Goal: Find specific page/section: Find specific page/section

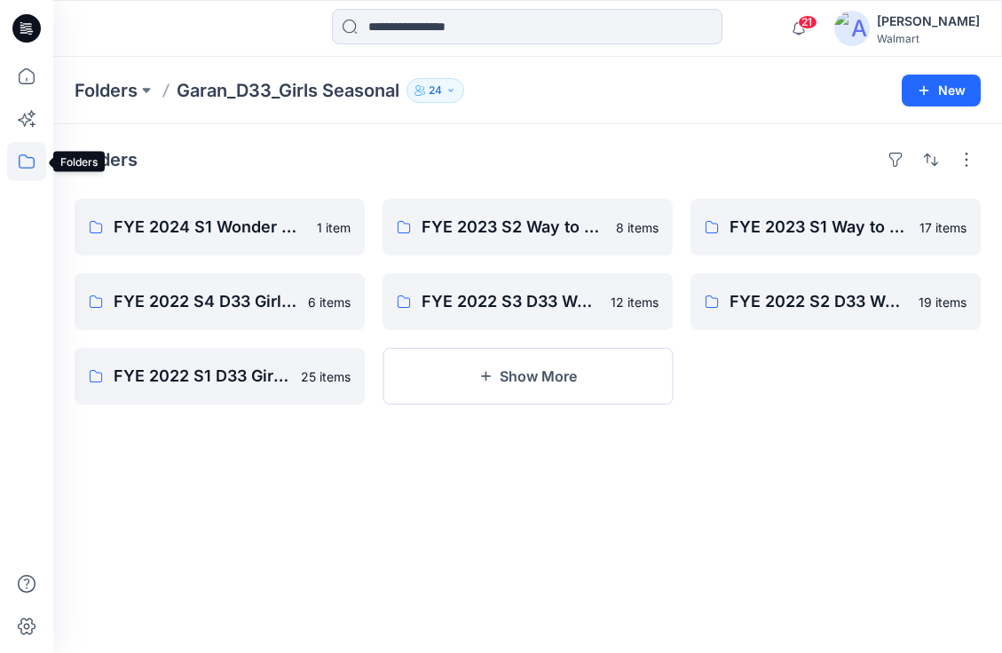
click at [20, 159] on icon at bounding box center [26, 161] width 39 height 39
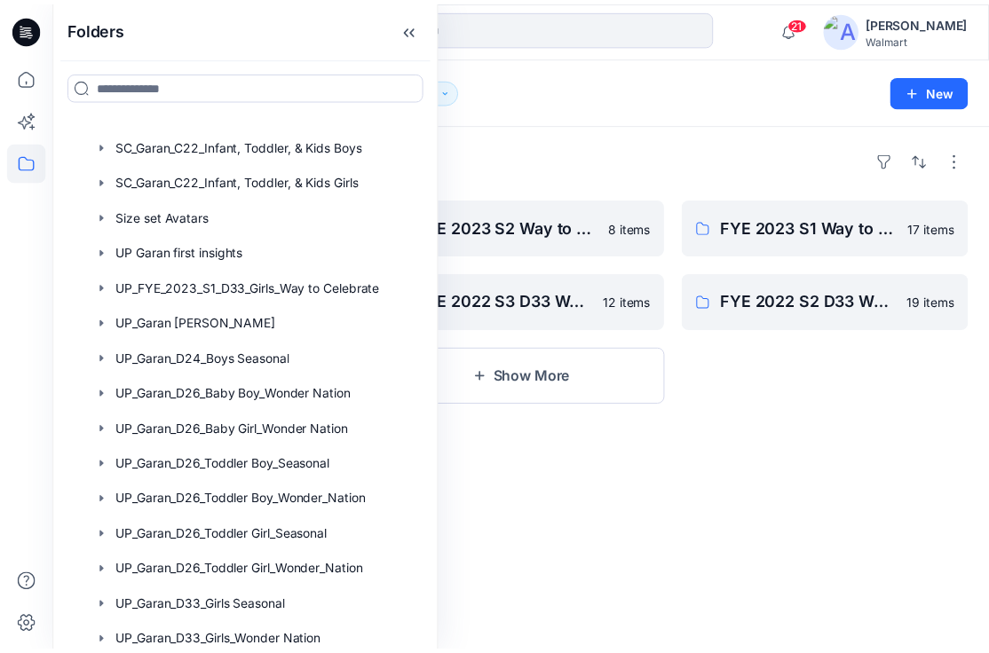
scroll to position [320, 0]
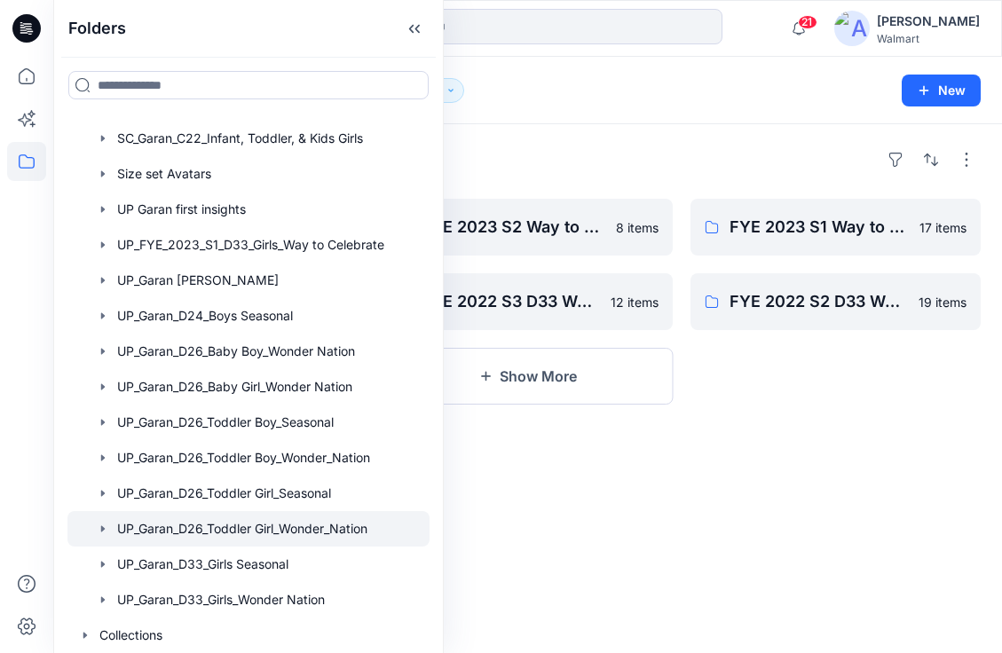
click at [243, 523] on div at bounding box center [248, 529] width 362 height 36
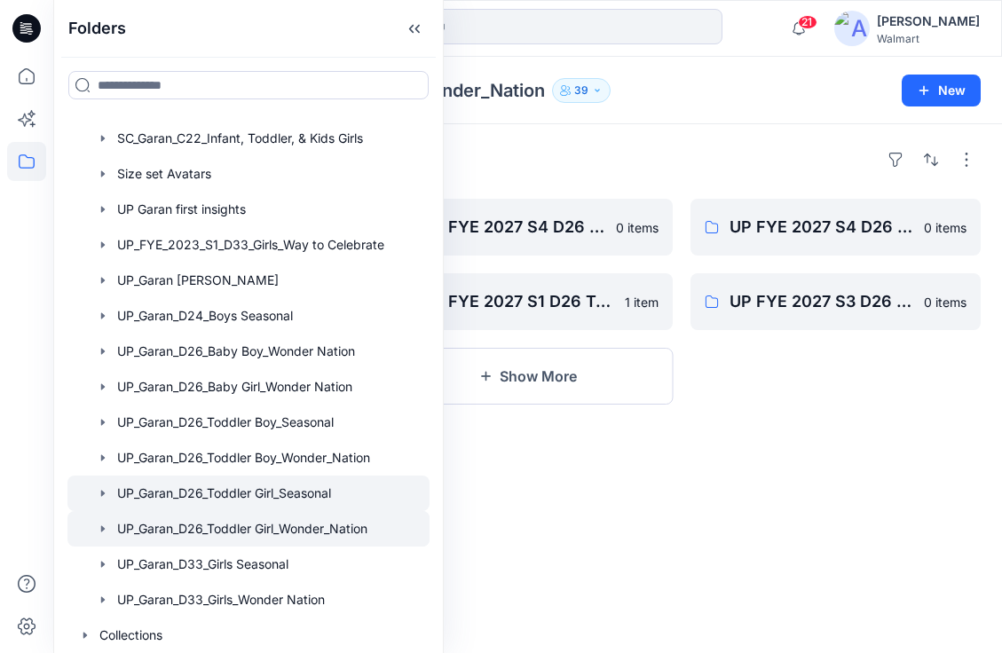
click at [304, 494] on div at bounding box center [248, 494] width 362 height 36
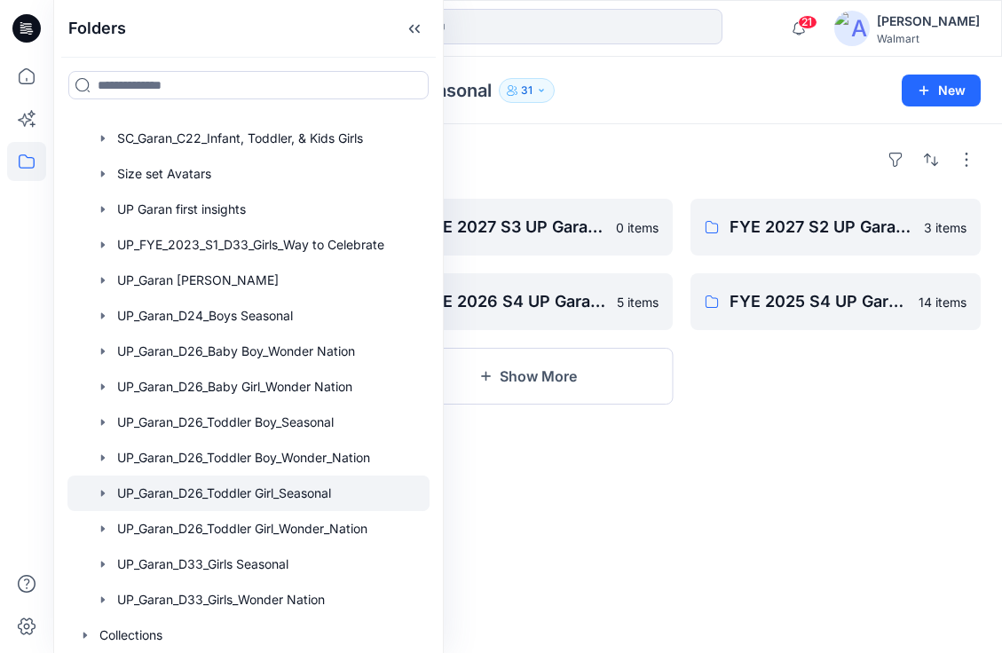
click at [786, 467] on div "Folders FYE 2027 S4 UP Garan D26 Toddler Girl_Seasonal 0 items FYE 2027 S1 UP G…" at bounding box center [527, 388] width 949 height 529
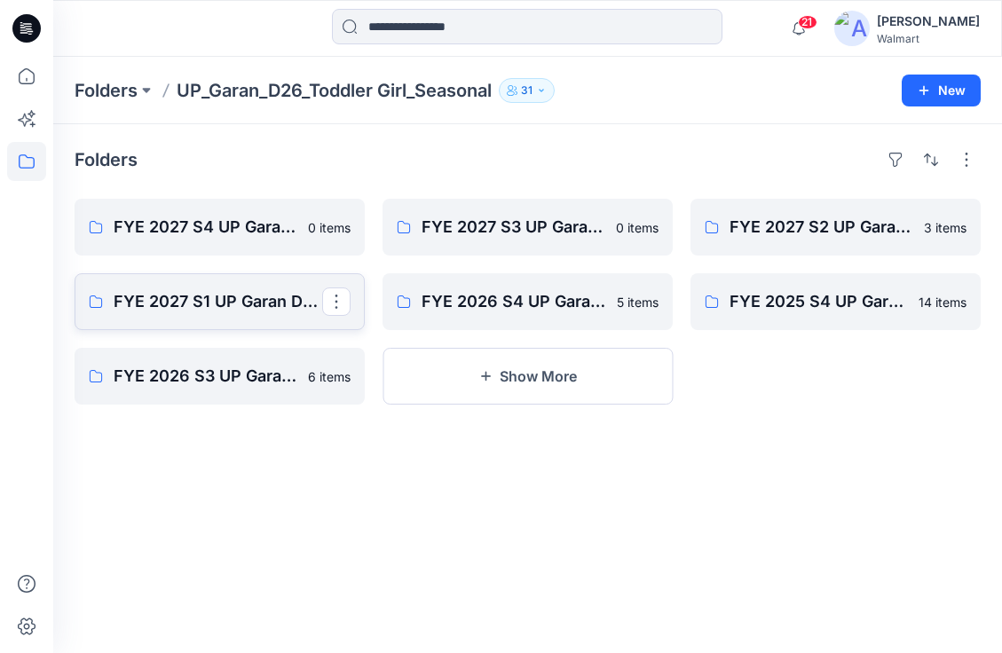
click at [245, 312] on p "FYE 2027 S1 UP Garan D26 Toddler Girl_Seasonal" at bounding box center [218, 301] width 209 height 25
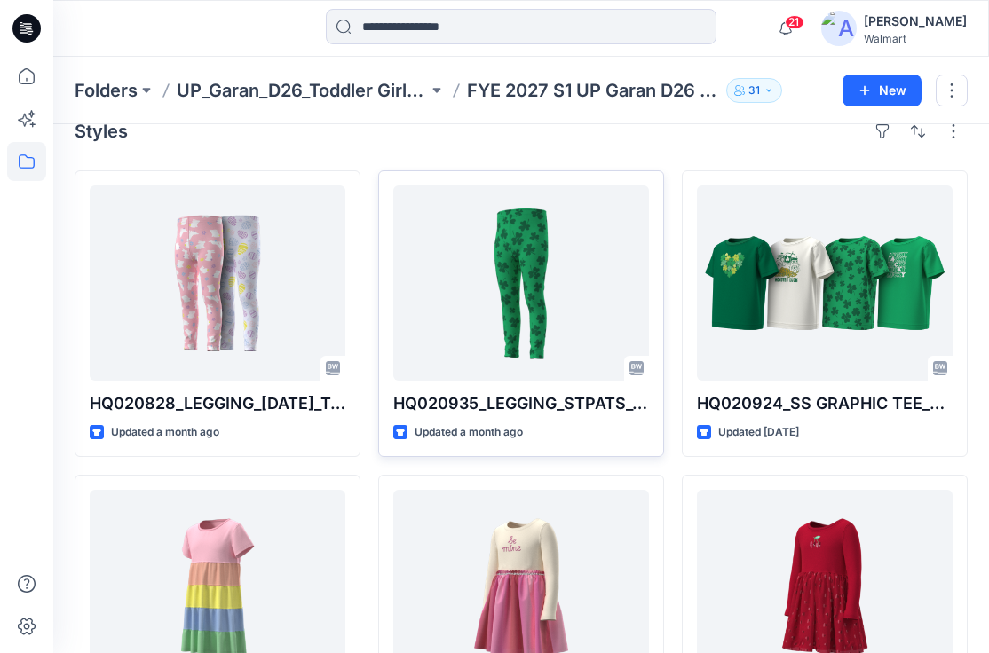
scroll to position [15, 0]
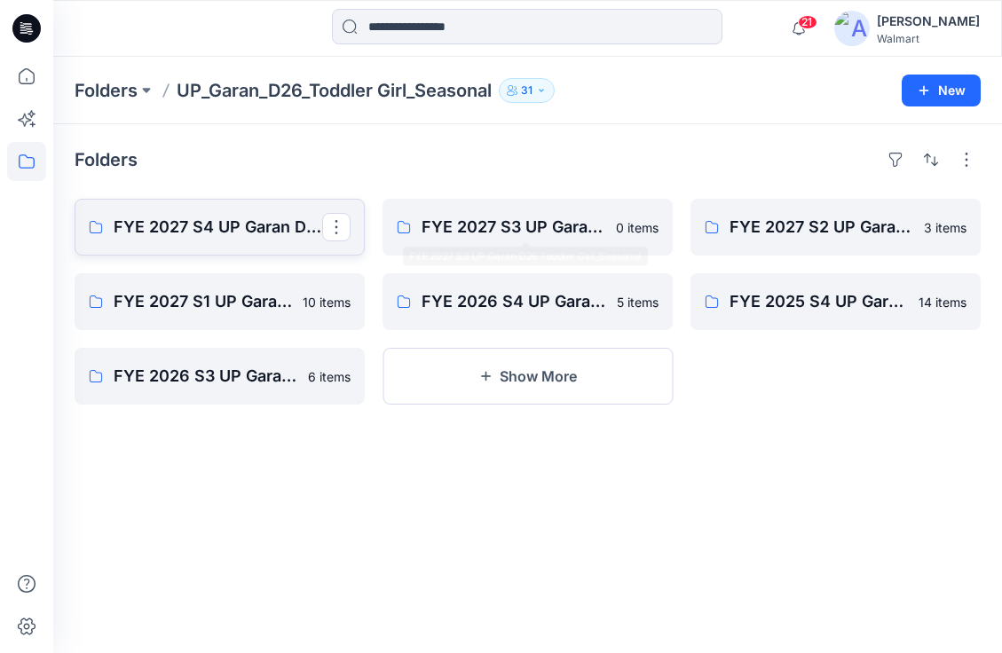
click at [230, 235] on p "FYE 2027 S4 UP Garan D26 Toddler Girl_Seasonal" at bounding box center [218, 227] width 209 height 25
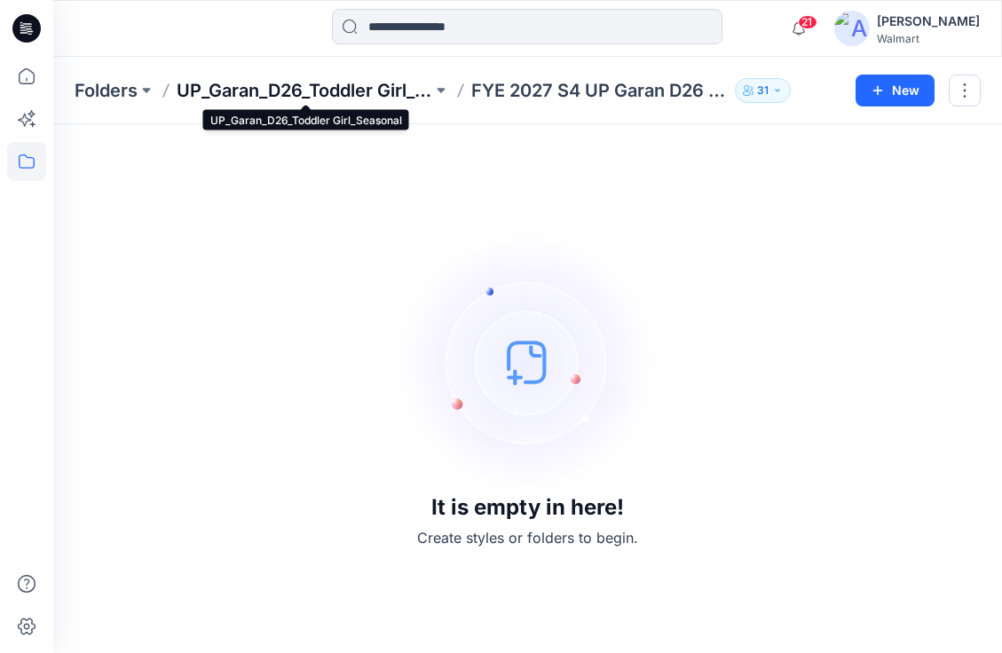
click at [288, 94] on p "UP_Garan_D26_Toddler Girl_Seasonal" at bounding box center [305, 90] width 256 height 25
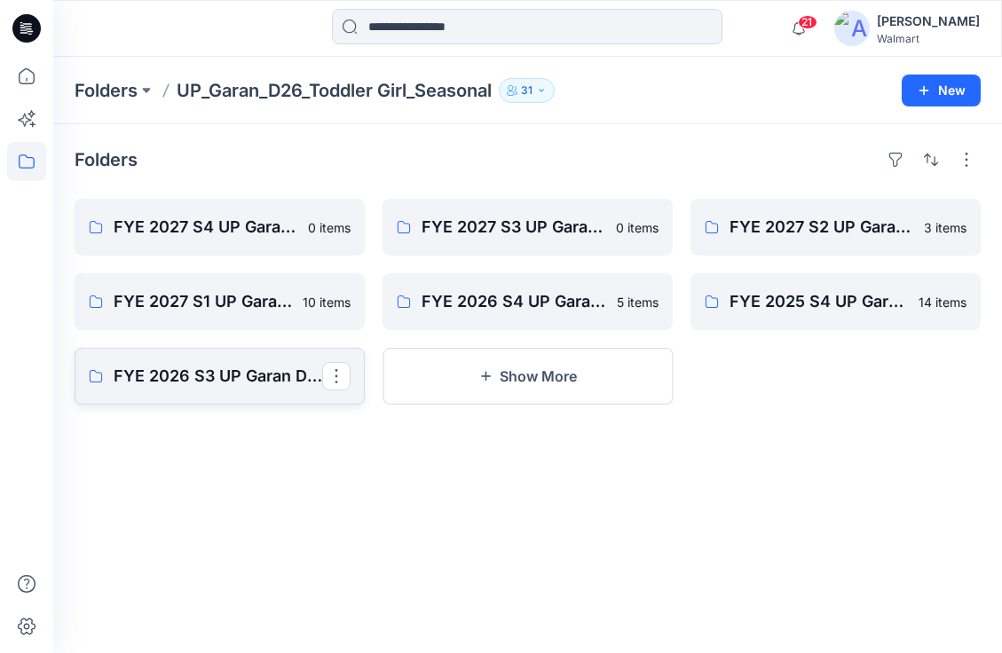
click at [192, 384] on p "FYE 2026 S3 UP Garan D26 Toddler Girl Seasonal" at bounding box center [218, 376] width 209 height 25
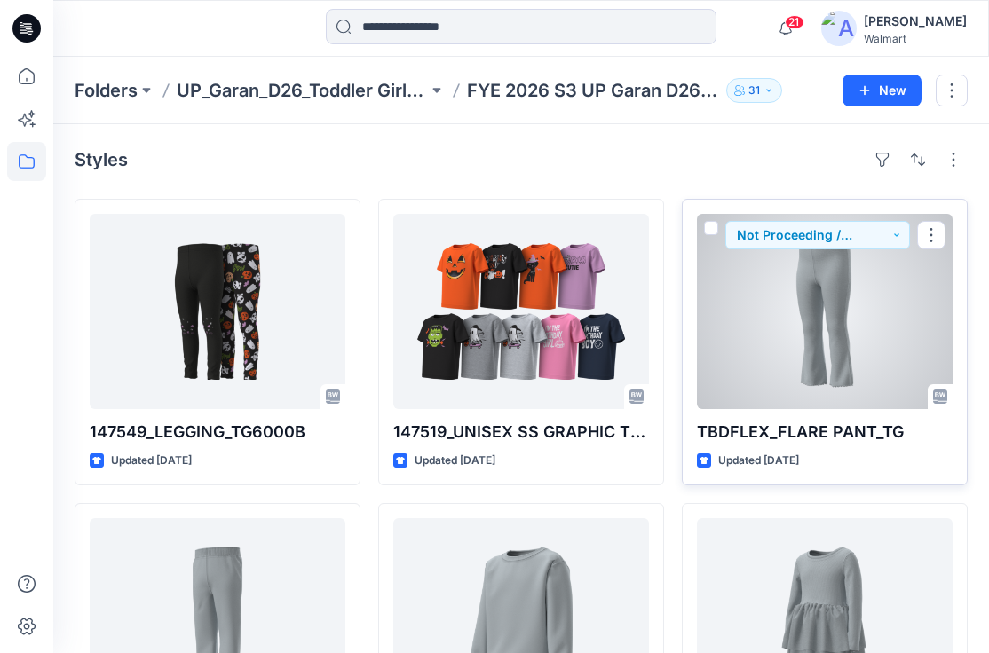
click at [841, 334] on div at bounding box center [825, 311] width 256 height 195
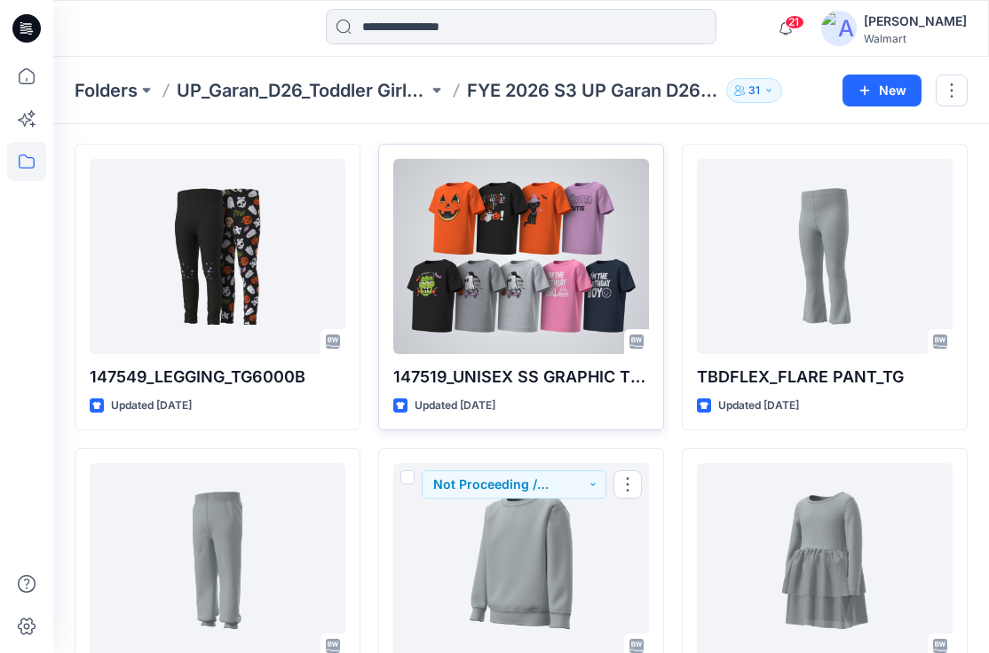
scroll to position [28, 0]
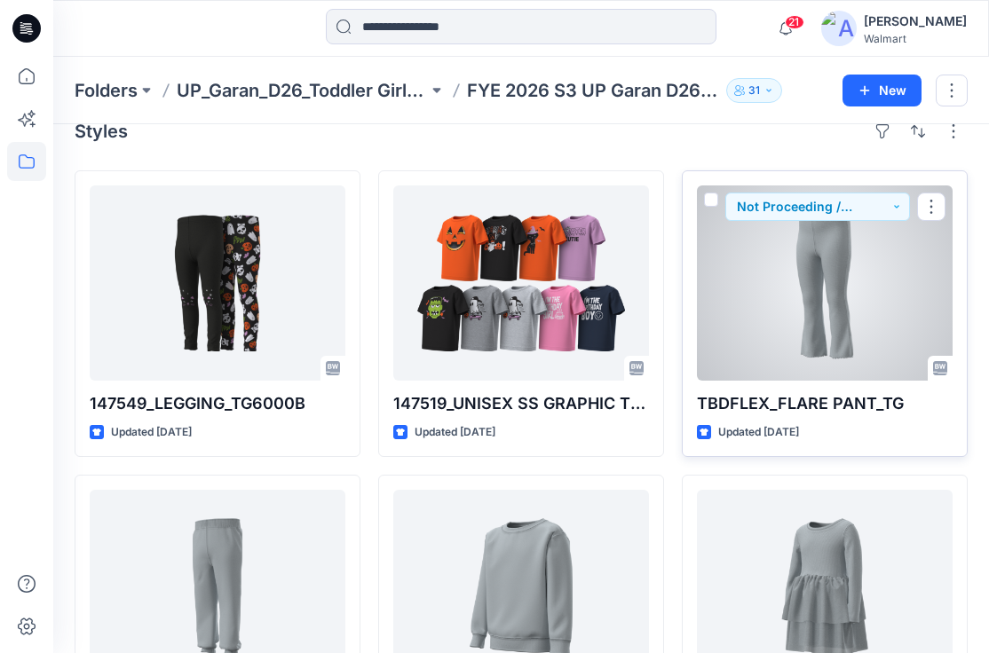
click at [880, 338] on div at bounding box center [825, 283] width 256 height 195
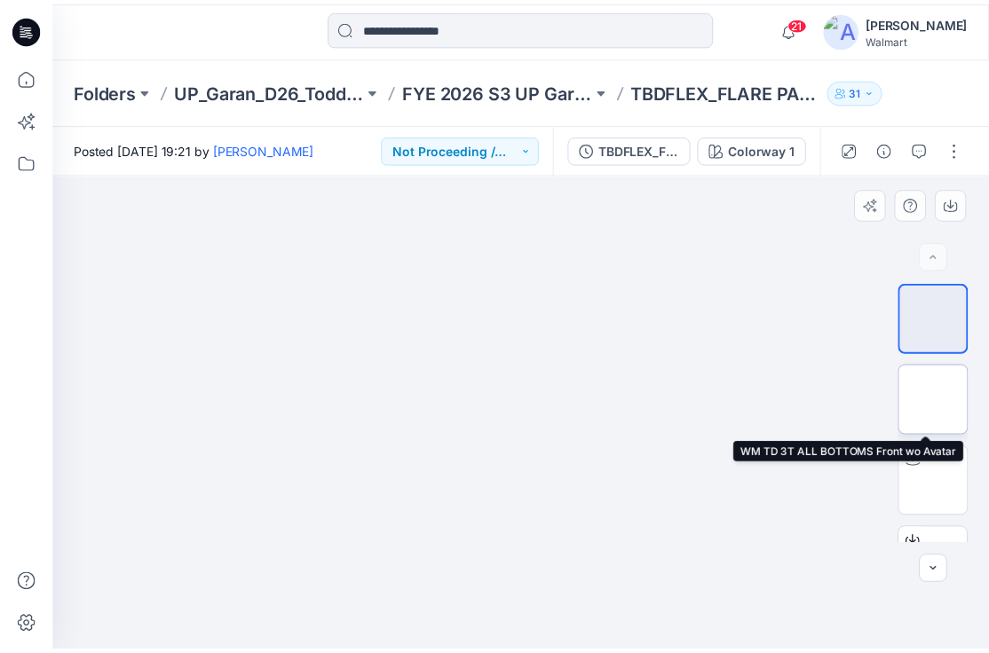
scroll to position [54, 0]
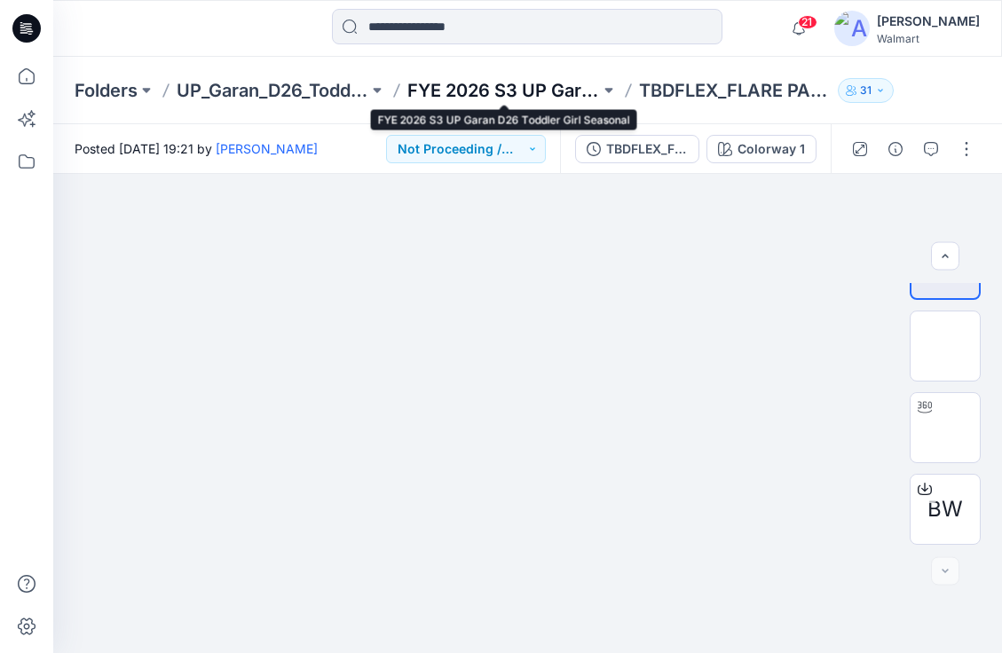
click at [491, 86] on p "FYE 2026 S3 UP Garan D26 Toddler Girl Seasonal" at bounding box center [503, 90] width 192 height 25
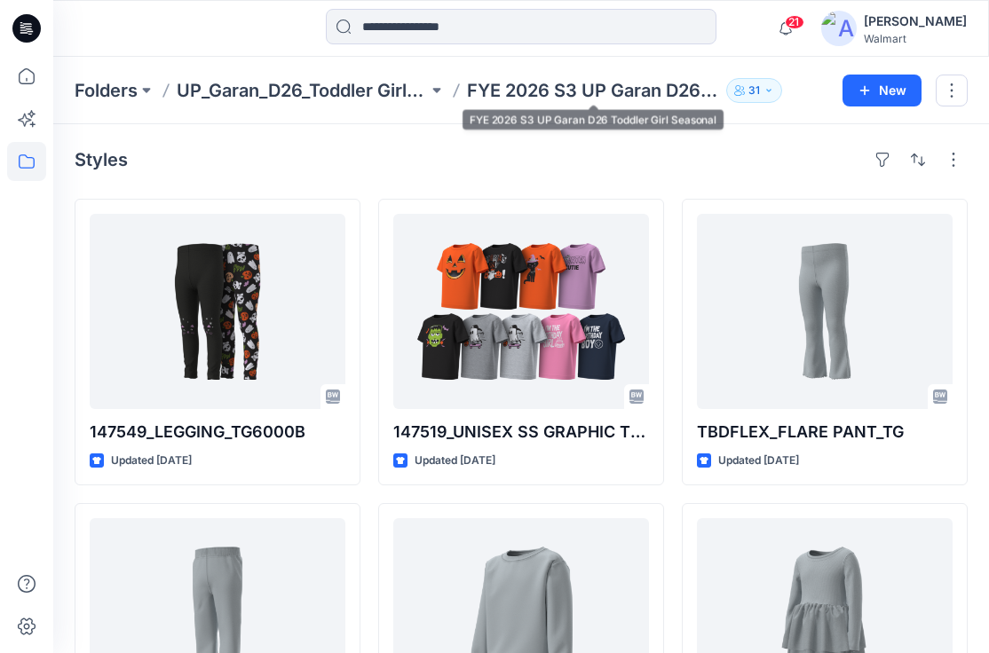
click at [551, 103] on div "Folders UP_Garan_D26_Toddler Girl_Seasonal FYE 2026 S3 UP Garan D26 Toddler Gir…" at bounding box center [521, 90] width 936 height 67
click at [543, 94] on p "FYE 2026 S3 UP Garan D26 Toddler Girl Seasonal" at bounding box center [592, 90] width 251 height 25
